Goal: Information Seeking & Learning: Learn about a topic

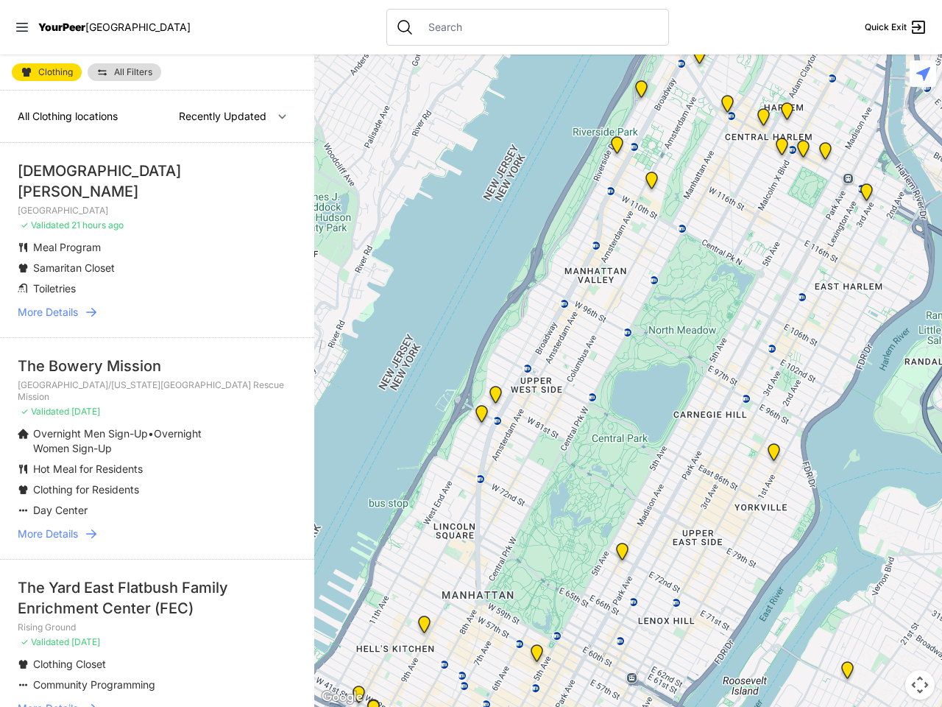
click at [22, 27] on icon at bounding box center [22, 27] width 12 height 9
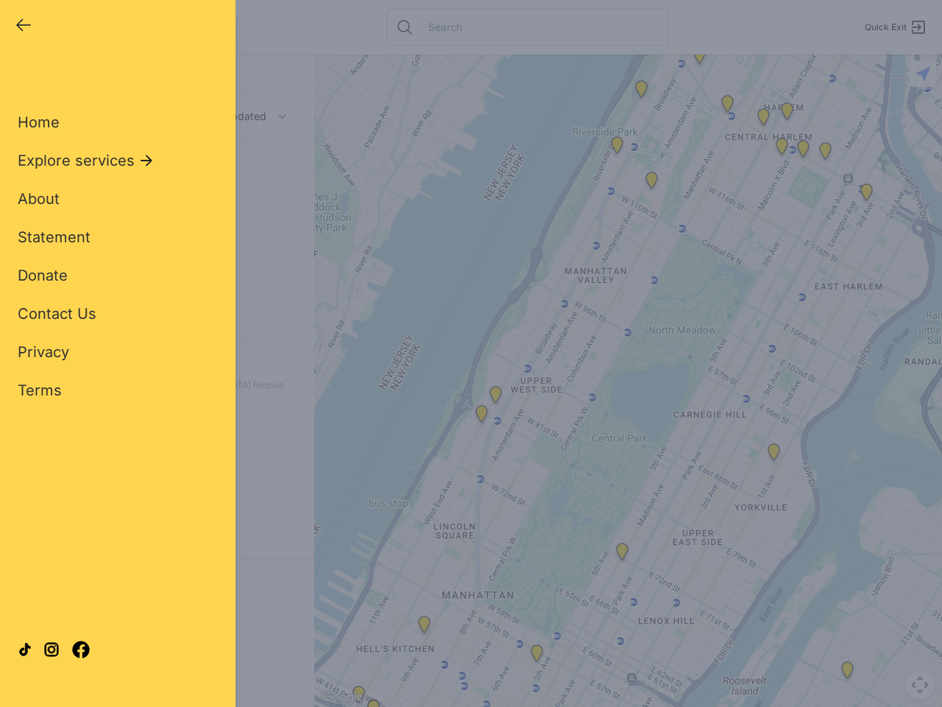
click at [628, 381] on div "Close panel YourPeer [GEOGRAPHIC_DATA] Quick Exit Single Adult Families Soup Ki…" at bounding box center [471, 353] width 942 height 707
click at [622, 554] on div "Close panel YourPeer [GEOGRAPHIC_DATA] Quick Exit Single Adult Families Soup Ki…" at bounding box center [471, 353] width 942 height 707
click at [641, 92] on div "Close panel YourPeer [GEOGRAPHIC_DATA] Quick Exit Single Adult Families Soup Ki…" at bounding box center [471, 353] width 942 height 707
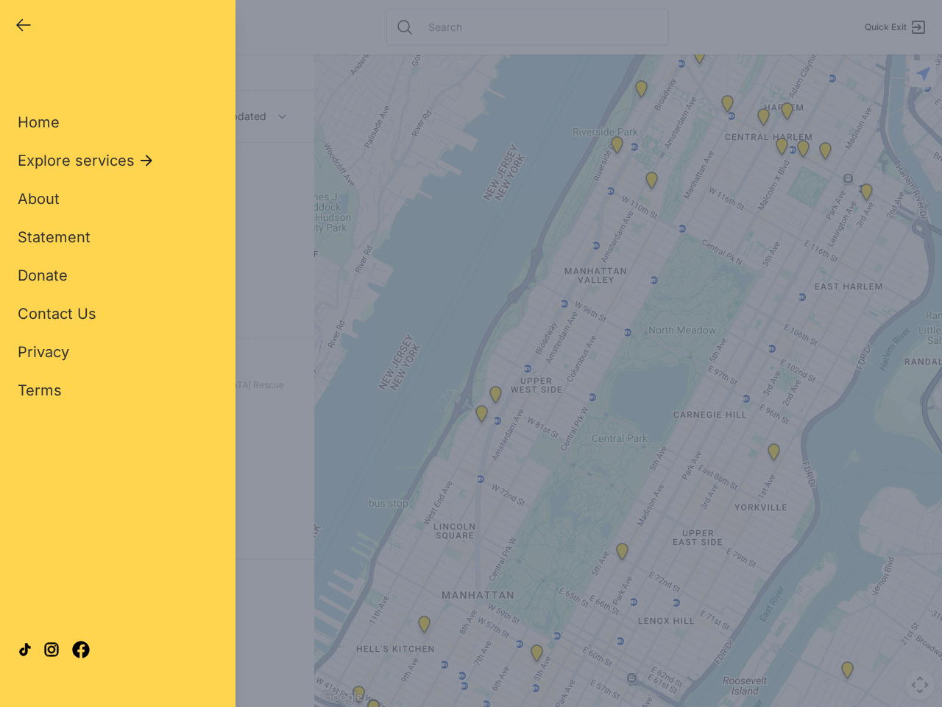
click at [699, 58] on div "Close panel YourPeer [GEOGRAPHIC_DATA] Quick Exit Single Adult Families Soup Ki…" at bounding box center [471, 353] width 942 height 707
click at [727, 107] on div "Close panel YourPeer [GEOGRAPHIC_DATA] Quick Exit Single Adult Families Soup Ki…" at bounding box center [471, 353] width 942 height 707
click at [763, 120] on div "Close panel YourPeer [GEOGRAPHIC_DATA] Quick Exit Single Adult Families Soup Ki…" at bounding box center [471, 353] width 942 height 707
click at [866, 195] on div "Close panel YourPeer [GEOGRAPHIC_DATA] Quick Exit Single Adult Families Soup Ki…" at bounding box center [471, 353] width 942 height 707
